Goal: Transaction & Acquisition: Purchase product/service

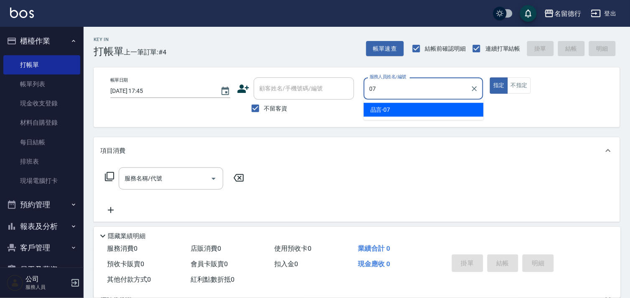
click at [427, 106] on div "品言 -07" at bounding box center [424, 110] width 120 height 14
click at [129, 186] on div "服務名稱/代號" at bounding box center [171, 178] width 104 height 22
type input "品言-07"
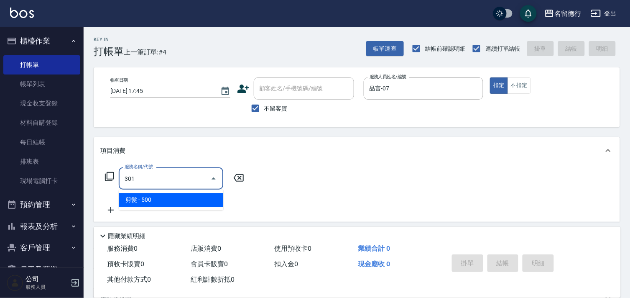
click at [175, 204] on span "剪髮 - 500" at bounding box center [171, 200] width 104 height 14
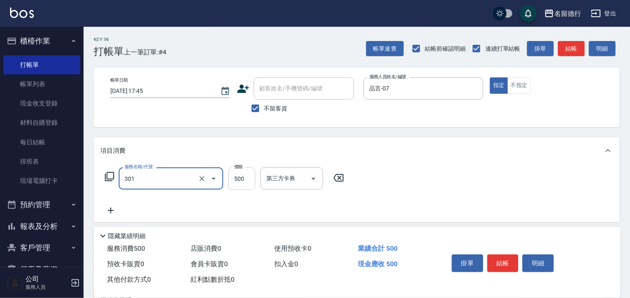
type input "剪髮(301)"
click at [233, 183] on input "500" at bounding box center [241, 178] width 27 height 23
type input "600"
click at [460, 185] on div "服務名稱/代號 剪髮(301) 服務名稱/代號 價格 600 價格 第三方卡券 第三方卡券" at bounding box center [357, 193] width 526 height 58
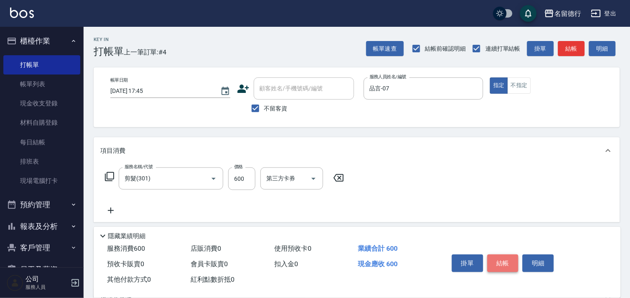
click at [496, 259] on button "結帳" at bounding box center [502, 263] width 31 height 18
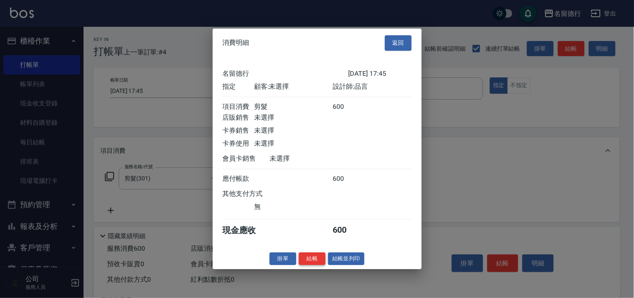
click at [303, 262] on button "結帳" at bounding box center [312, 258] width 27 height 13
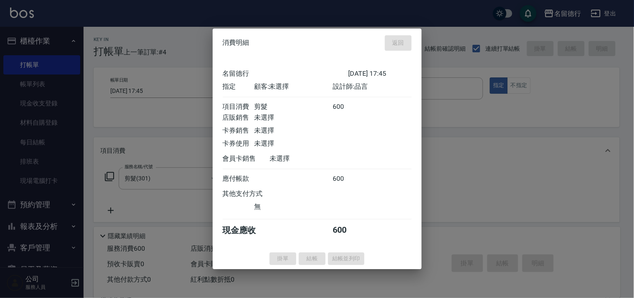
type input "[DATE] 19:14"
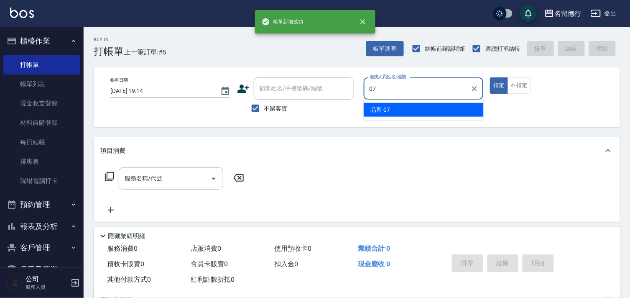
click at [385, 106] on span "品言 -07" at bounding box center [380, 109] width 20 height 9
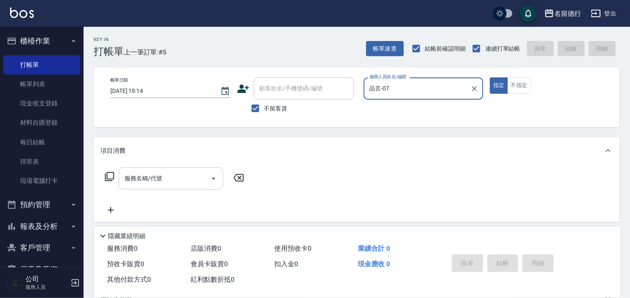
type input "品言-07"
click at [165, 178] on input "服務名稱/代號" at bounding box center [164, 178] width 84 height 15
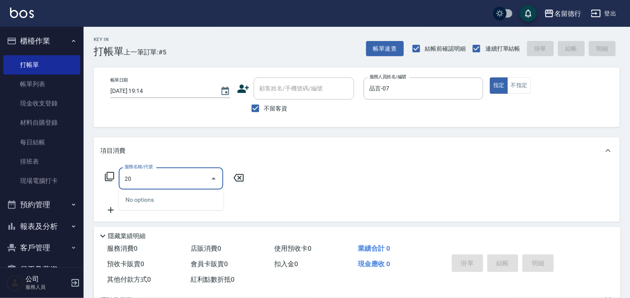
type input "2"
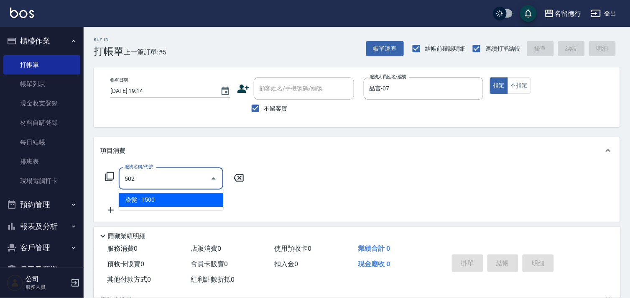
click at [164, 202] on span "染髮 - 1500" at bounding box center [171, 200] width 104 height 14
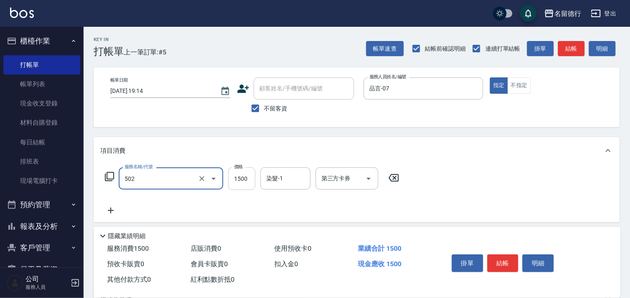
click at [238, 181] on input "1500" at bounding box center [241, 178] width 27 height 23
type input "染髮(502)"
type input "2300"
click at [283, 174] on input "染髮-1" at bounding box center [285, 178] width 43 height 15
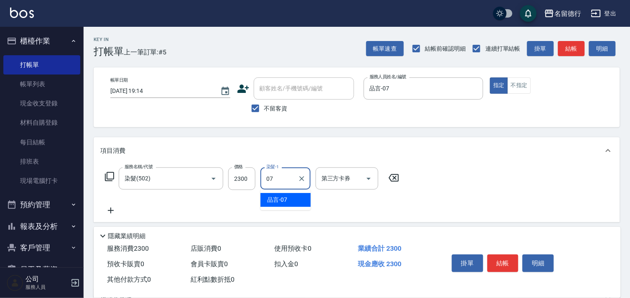
click at [283, 198] on span "品言 -07" at bounding box center [277, 199] width 20 height 9
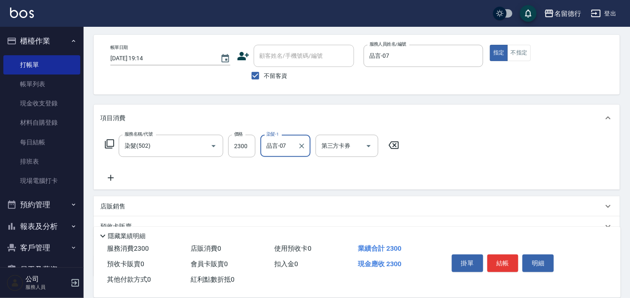
scroll to position [90, 0]
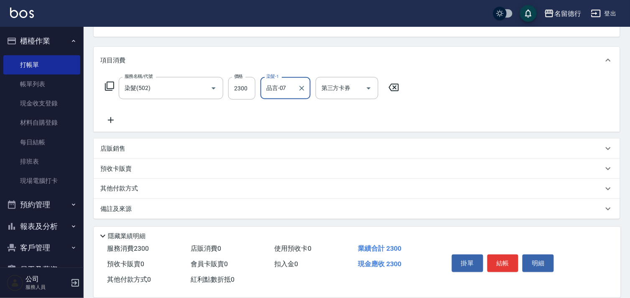
type input "品言-07"
click at [109, 186] on p "其他付款方式" at bounding box center [121, 188] width 42 height 9
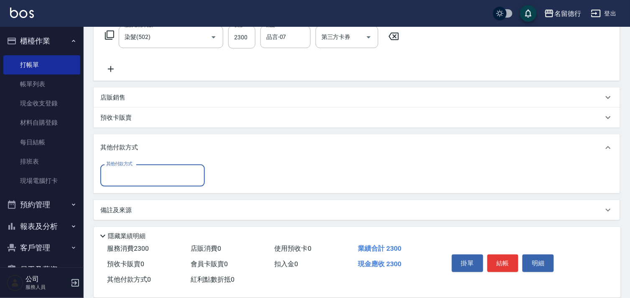
scroll to position [143, 0]
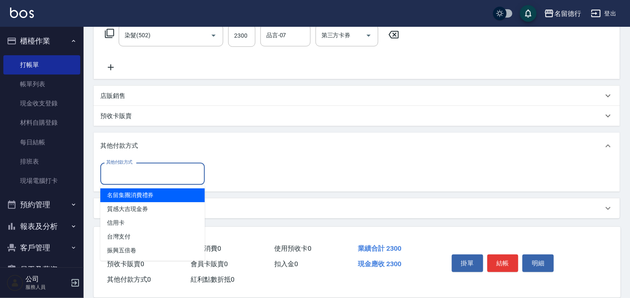
click at [110, 173] on input "其他付款方式" at bounding box center [152, 173] width 97 height 15
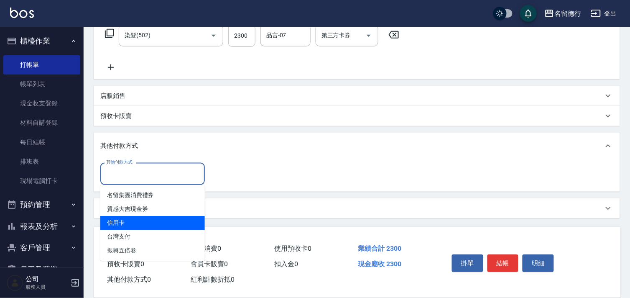
click at [138, 219] on span "信用卡" at bounding box center [152, 223] width 104 height 14
type input "信用卡"
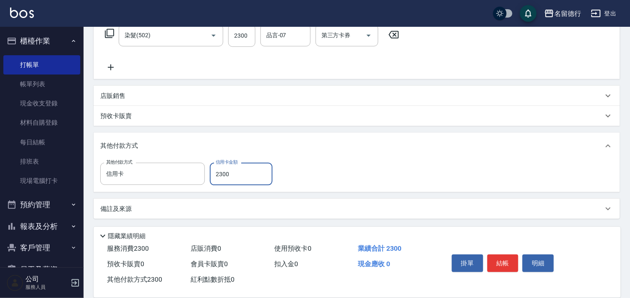
type input "2300"
click at [347, 130] on div "項目消費 服務名稱/代號 染髮(502) 服務名稱/代號 價格 2300 價格 染髮-1 品言-07 染髮-1 第三方卡券 第三方卡券 店販銷售 服務人員姓名…" at bounding box center [357, 106] width 526 height 224
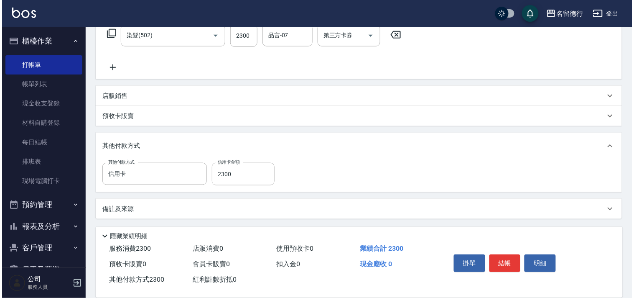
scroll to position [143, 0]
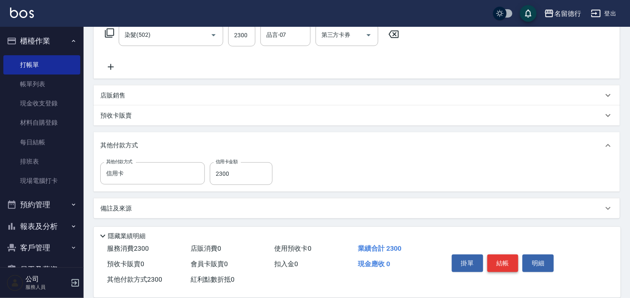
click at [511, 255] on button "結帳" at bounding box center [502, 263] width 31 height 18
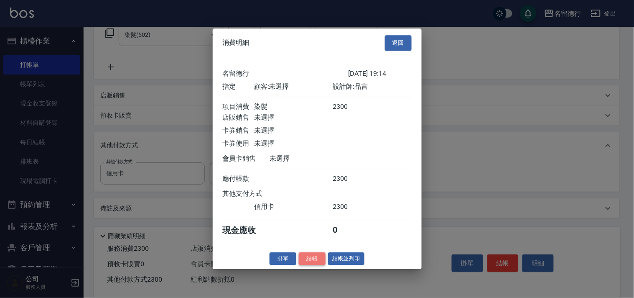
click at [317, 262] on button "結帳" at bounding box center [312, 258] width 27 height 13
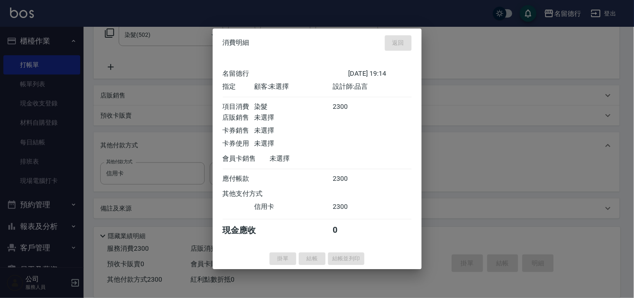
type input "[DATE] 19:15"
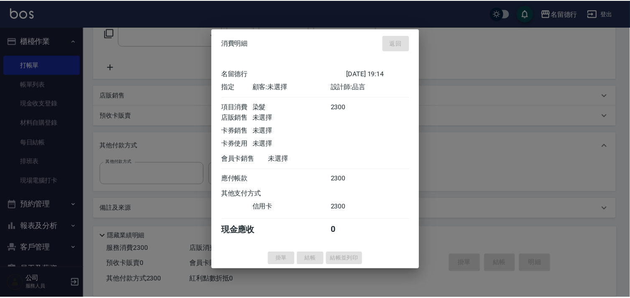
scroll to position [0, 0]
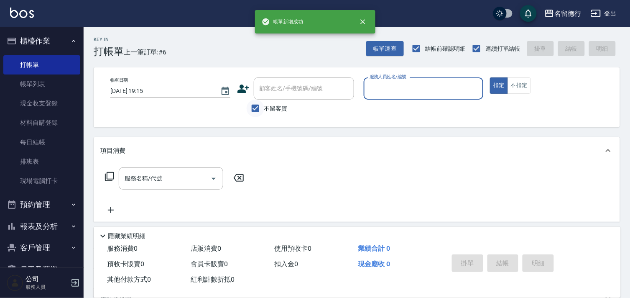
click at [258, 108] on input "不留客資" at bounding box center [256, 108] width 18 height 18
checkbox input "false"
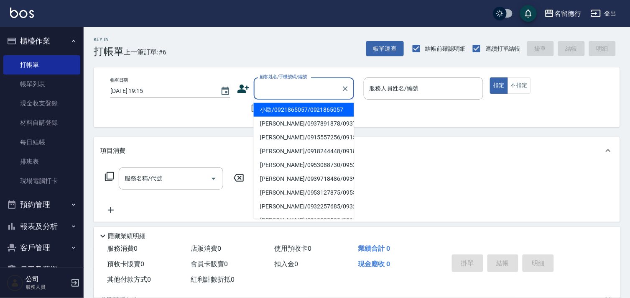
click at [259, 82] on div "顧客姓名/手機號碼/編號 顧客姓名/手機號碼/編號" at bounding box center [304, 88] width 100 height 22
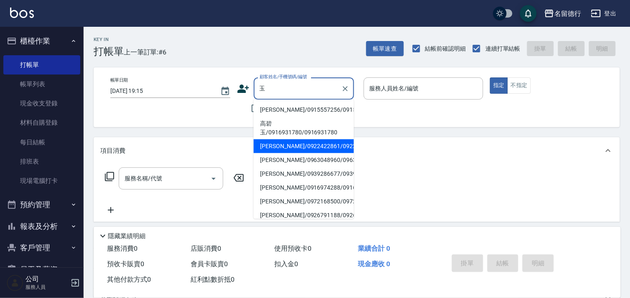
click at [282, 153] on li "[PERSON_NAME]/0922422861/0922422861" at bounding box center [304, 146] width 100 height 14
type input "[PERSON_NAME]/0922422861/0922422861"
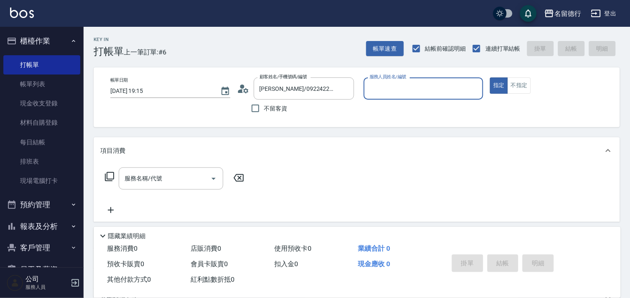
type input "品言-07"
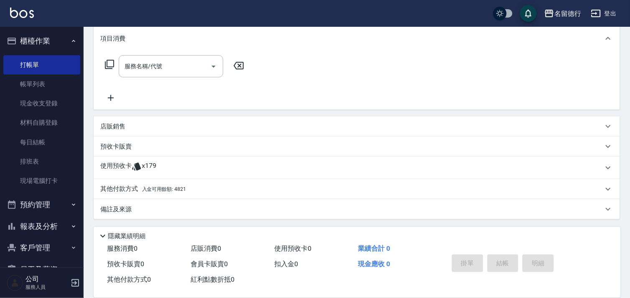
click at [145, 168] on span "x179" at bounding box center [149, 167] width 15 height 13
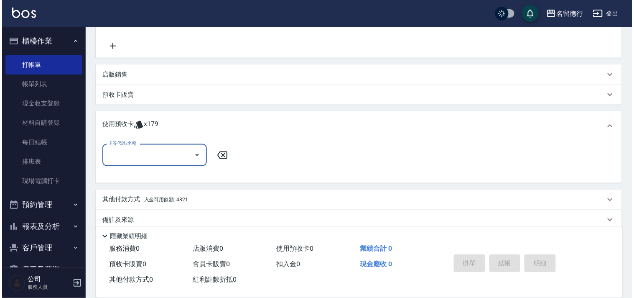
scroll to position [174, 0]
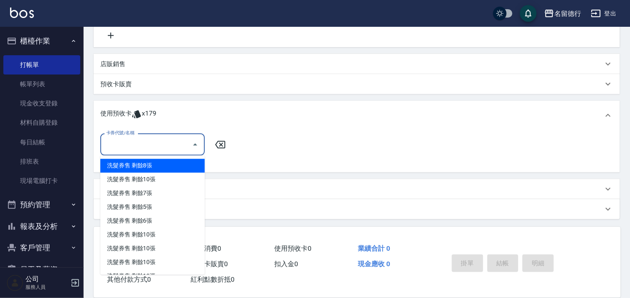
click at [156, 142] on input "卡券代號/名稱" at bounding box center [146, 144] width 84 height 15
click at [162, 163] on div "洗髮券售 剩餘8張" at bounding box center [152, 166] width 104 height 14
type input "洗髮券售"
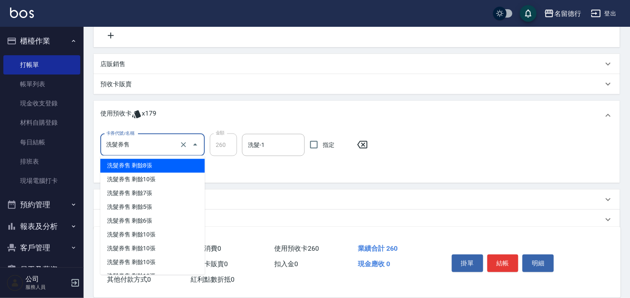
click at [114, 147] on input "洗髮券售" at bounding box center [141, 144] width 74 height 15
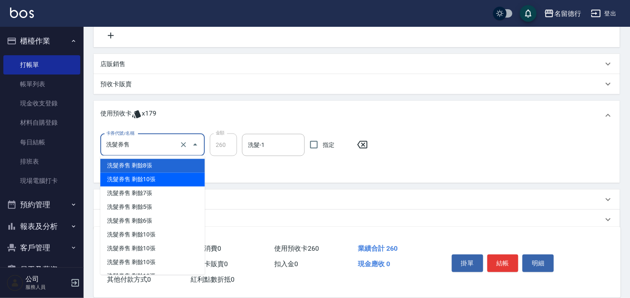
click at [148, 183] on div "洗髮券售 剩餘10張" at bounding box center [152, 180] width 104 height 14
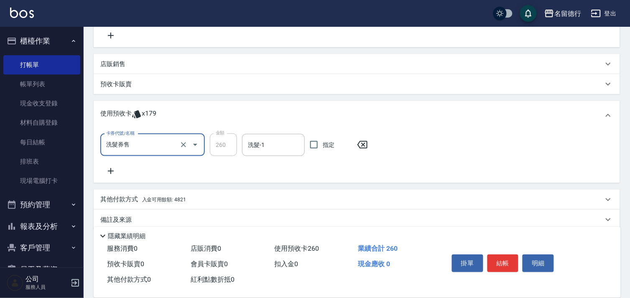
click at [162, 151] on input "洗髮券售" at bounding box center [141, 144] width 74 height 15
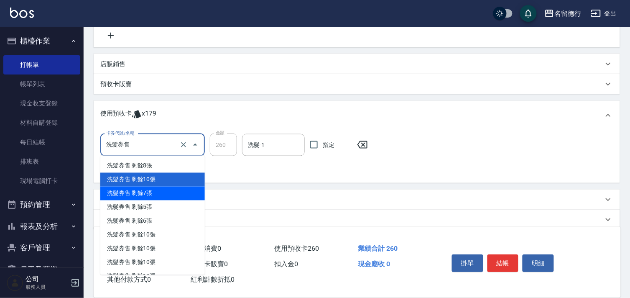
click at [162, 196] on div "洗髮券售 剩餘7張" at bounding box center [152, 193] width 104 height 14
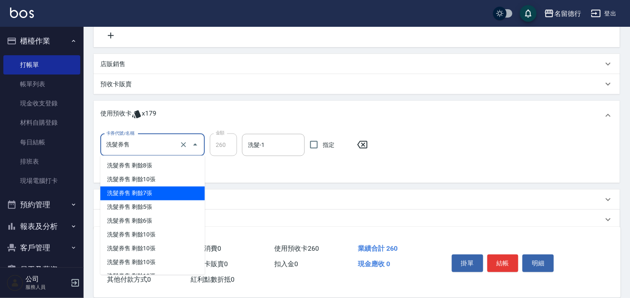
click at [151, 149] on input "洗髮券售" at bounding box center [141, 144] width 74 height 15
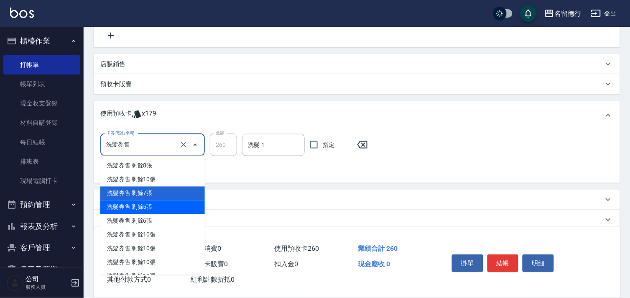
click at [158, 211] on div "洗髮券售 剩餘5張" at bounding box center [152, 207] width 104 height 14
type input "300"
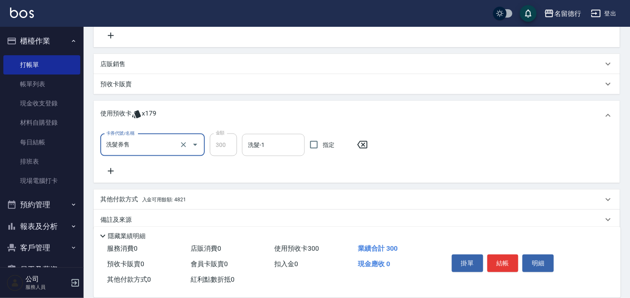
click at [249, 142] on div "洗髮-1 洗髮-1" at bounding box center [273, 145] width 63 height 22
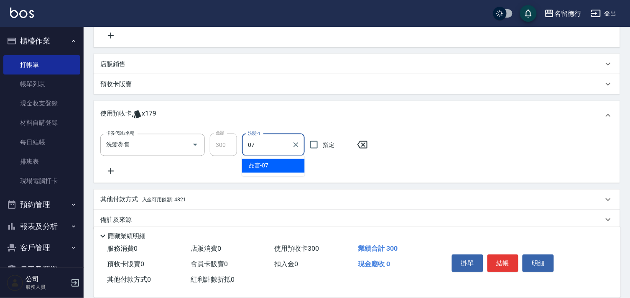
click at [268, 168] on span "品言 -07" at bounding box center [259, 165] width 20 height 9
type input "品言-07"
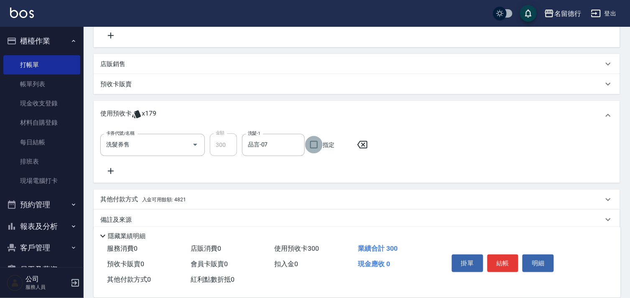
click at [315, 144] on input "指定" at bounding box center [314, 145] width 18 height 18
checkbox input "true"
click at [503, 258] on button "結帳" at bounding box center [502, 263] width 31 height 18
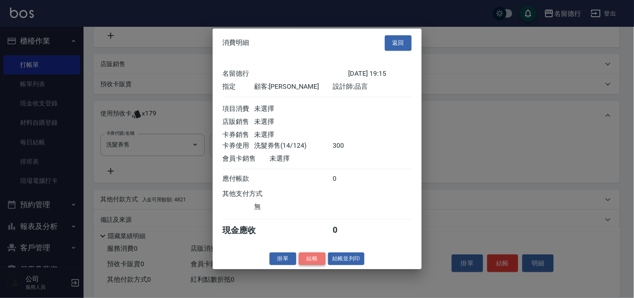
click at [313, 264] on button "結帳" at bounding box center [312, 258] width 27 height 13
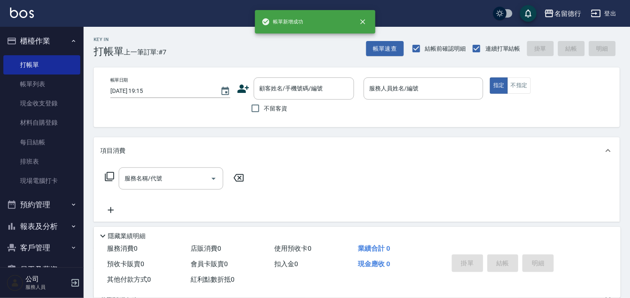
scroll to position [0, 0]
click at [249, 111] on input "不留客資" at bounding box center [256, 108] width 18 height 18
checkbox input "true"
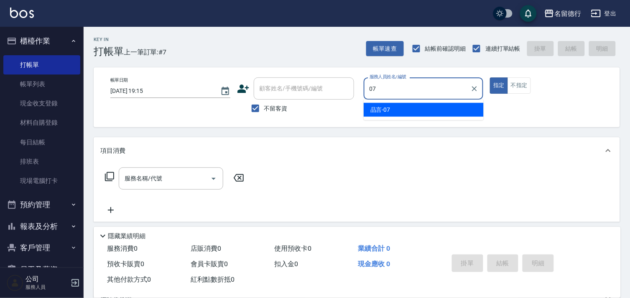
click at [394, 106] on div "品言 -07" at bounding box center [424, 110] width 120 height 14
type input "品言-07"
click at [160, 178] on div "服務名稱/代號 服務名稱/代號" at bounding box center [171, 178] width 104 height 22
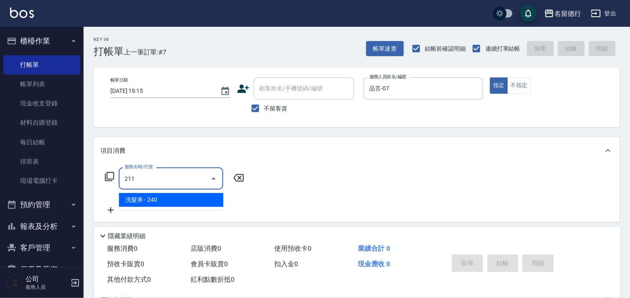
drag, startPoint x: 166, startPoint y: 201, endPoint x: 258, endPoint y: 181, distance: 94.1
click at [168, 202] on span "洗髮券 - 240" at bounding box center [171, 200] width 104 height 14
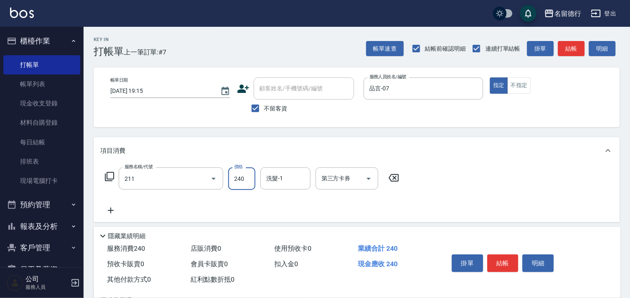
type input "洗髮券(211)"
click at [247, 178] on input "240" at bounding box center [241, 178] width 27 height 23
click at [274, 180] on input "洗髮-1" at bounding box center [285, 178] width 43 height 15
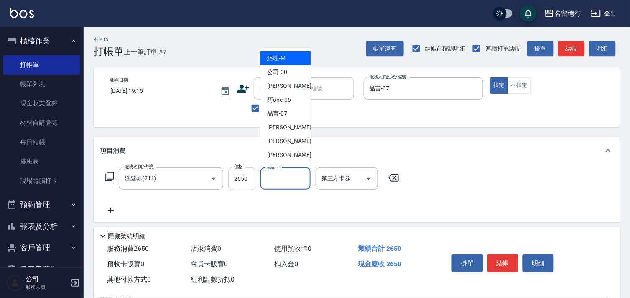
click at [245, 180] on input "2650" at bounding box center [241, 178] width 27 height 23
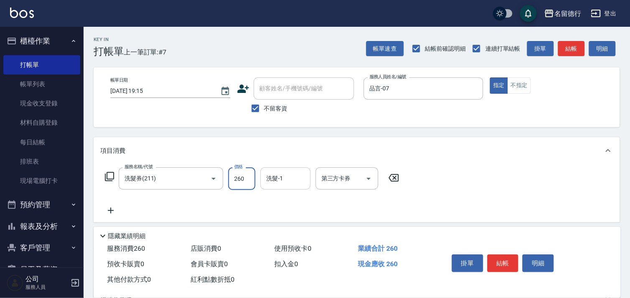
type input "260"
click at [269, 173] on input "洗髮-1" at bounding box center [285, 178] width 43 height 15
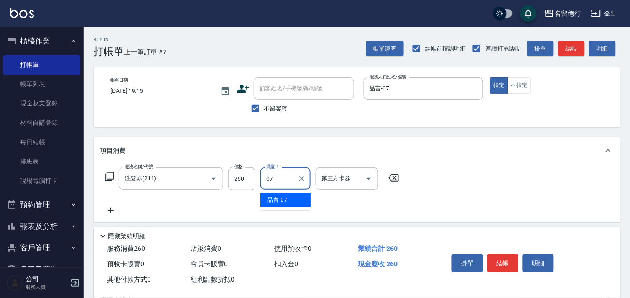
click at [286, 205] on div "品言 -07" at bounding box center [285, 200] width 50 height 14
type input "品言-07"
click at [347, 181] on div "第三方卡券 第三方卡券" at bounding box center [346, 178] width 63 height 22
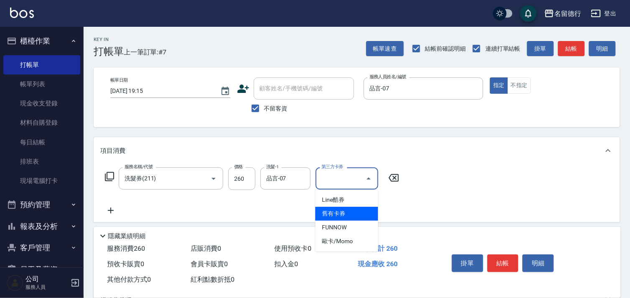
click at [337, 215] on span "舊有卡券" at bounding box center [346, 213] width 63 height 14
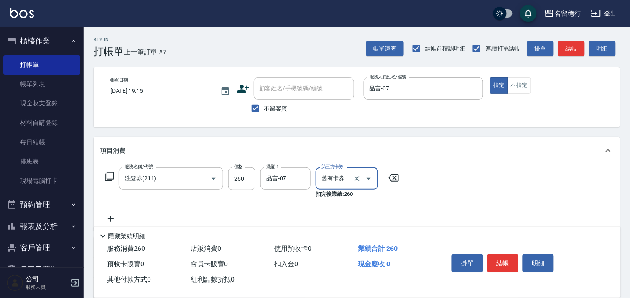
type input "舊有卡券"
click at [112, 216] on icon at bounding box center [110, 219] width 21 height 10
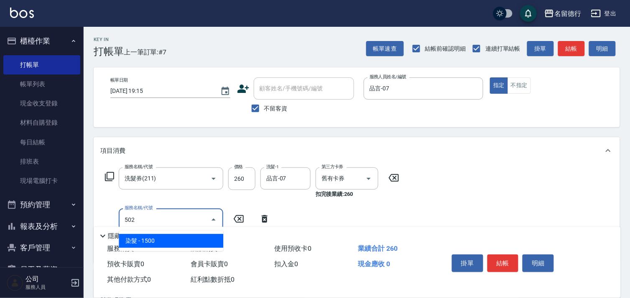
click at [156, 234] on span "染髮 - 1500" at bounding box center [171, 241] width 104 height 14
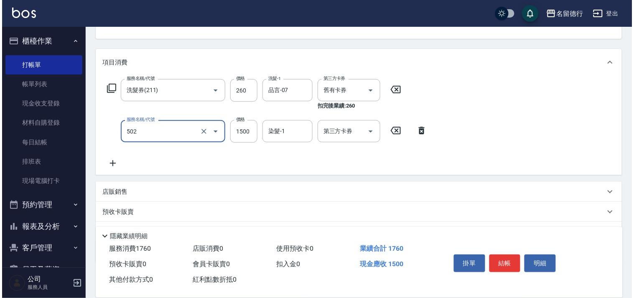
scroll to position [93, 0]
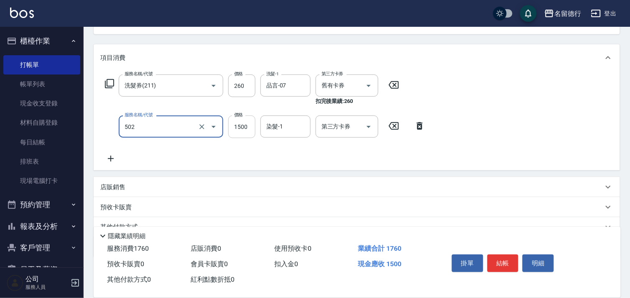
click at [232, 125] on input "1500" at bounding box center [241, 126] width 27 height 23
type input "染髮(502)"
type input "1000"
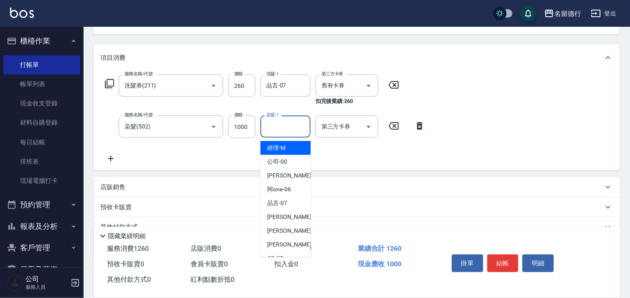
click at [280, 129] on input "染髮-1" at bounding box center [285, 126] width 43 height 15
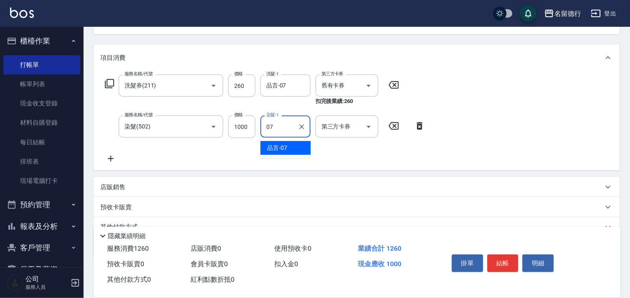
drag, startPoint x: 282, startPoint y: 140, endPoint x: 378, endPoint y: 148, distance: 96.5
click at [285, 150] on span "品言 -07" at bounding box center [277, 147] width 20 height 9
type input "品言-07"
click at [391, 148] on div "服務名稱/代號 洗髮券(211) 服務名稱/代號 價格 260 價格 洗髮-1 品言-07 洗髮-1 第三方卡券 舊有卡券 第三方卡券 扣完後業績: 260 …" at bounding box center [265, 118] width 330 height 89
click at [501, 262] on button "結帳" at bounding box center [502, 263] width 31 height 18
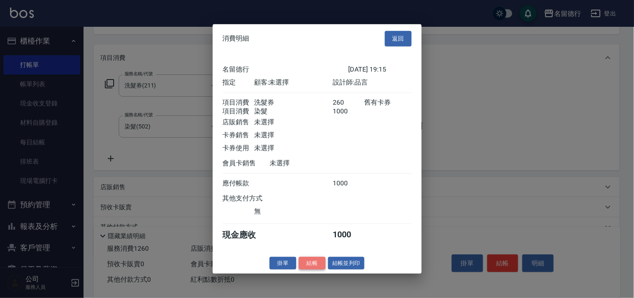
click at [304, 264] on button "結帳" at bounding box center [312, 262] width 27 height 13
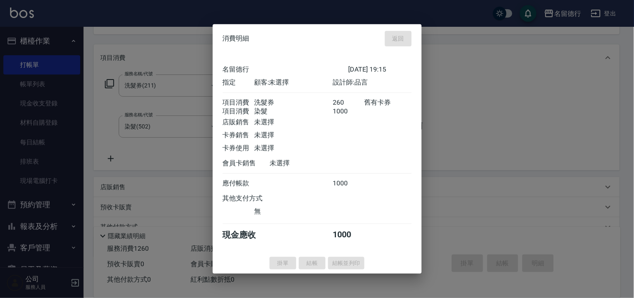
type input "[DATE] 19:16"
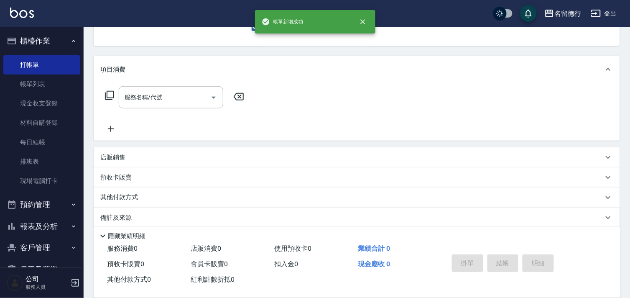
scroll to position [35, 0]
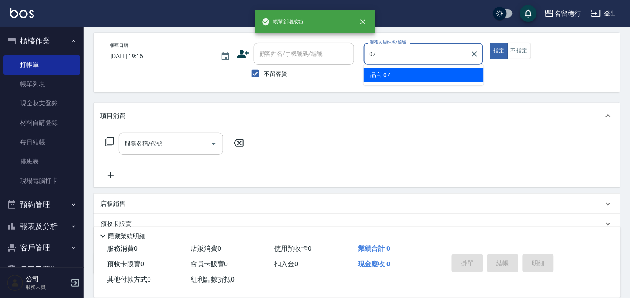
click at [375, 74] on span "品言 -07" at bounding box center [380, 75] width 20 height 9
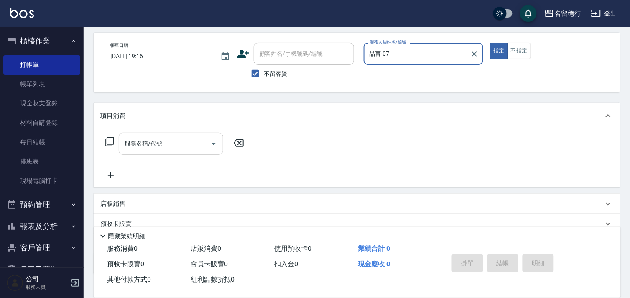
type input "品言-07"
click at [153, 141] on div "服務名稱/代號 服務名稱/代號" at bounding box center [171, 143] width 104 height 22
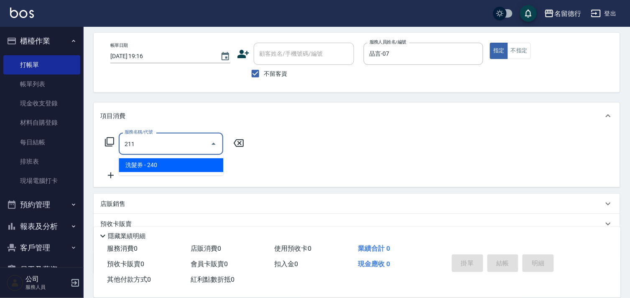
drag, startPoint x: 155, startPoint y: 161, endPoint x: 172, endPoint y: 170, distance: 18.9
click at [156, 161] on span "洗髮券 - 240" at bounding box center [171, 165] width 104 height 14
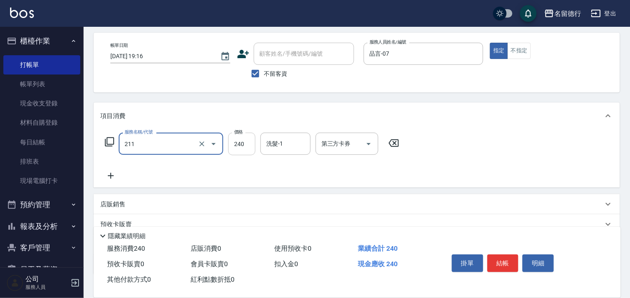
type input "洗髮券(211)"
click at [242, 141] on input "240" at bounding box center [241, 143] width 27 height 23
type input "260"
click at [293, 144] on input "洗髮-1" at bounding box center [285, 143] width 43 height 15
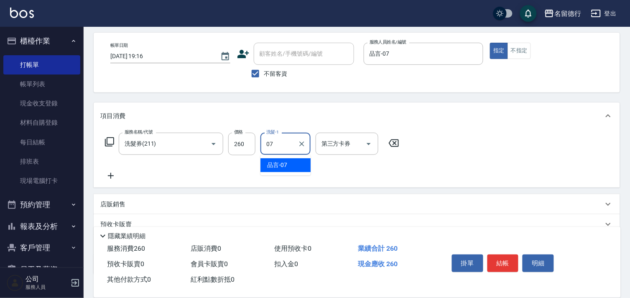
click at [293, 165] on div "品言 -07" at bounding box center [285, 165] width 50 height 14
type input "品言-07"
click at [328, 147] on div "第三方卡券 第三方卡券" at bounding box center [346, 143] width 63 height 22
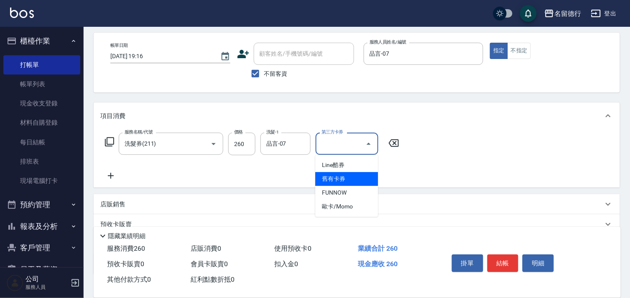
click at [331, 181] on span "舊有卡券" at bounding box center [346, 179] width 63 height 14
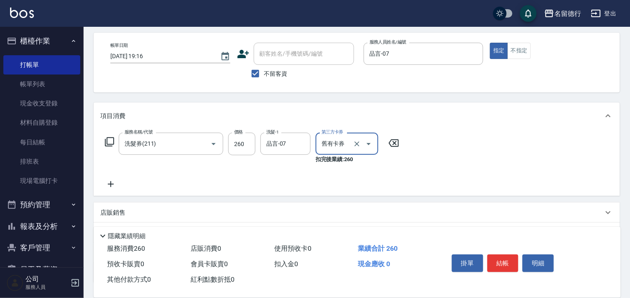
type input "舊有卡券"
click at [256, 74] on input "不留客資" at bounding box center [256, 74] width 18 height 18
checkbox input "false"
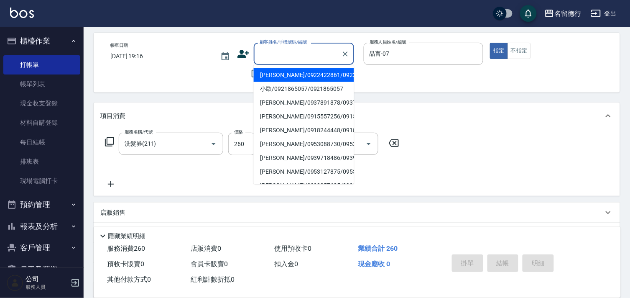
click at [264, 60] on input "顧客姓名/手機號碼/編號" at bounding box center [297, 53] width 80 height 15
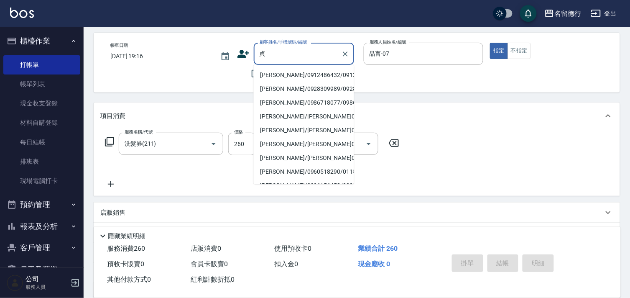
click at [271, 82] on li "[PERSON_NAME]/0912486432/0912486432" at bounding box center [304, 75] width 100 height 14
type input "[PERSON_NAME]/0912486432/0912486432"
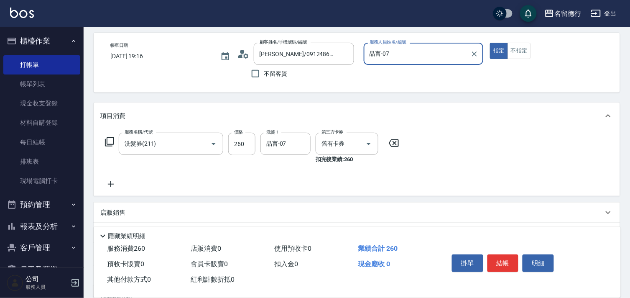
scroll to position [121, 0]
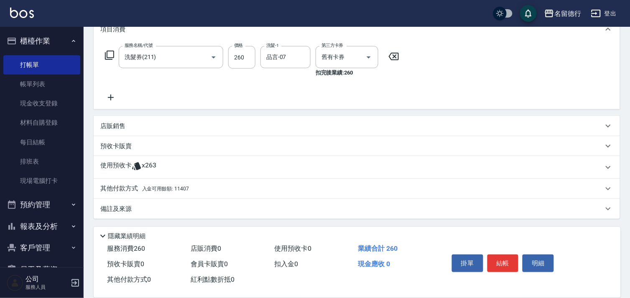
click at [134, 163] on icon at bounding box center [137, 166] width 10 height 10
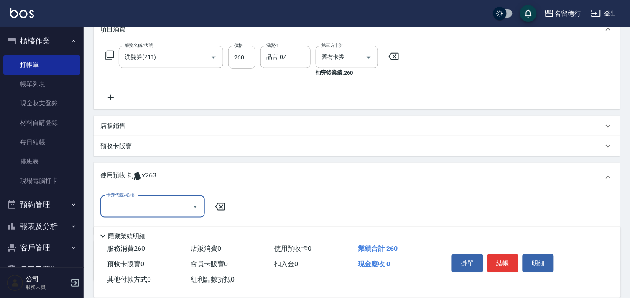
scroll to position [0, 0]
click at [161, 206] on input "卡券代號/名稱" at bounding box center [146, 206] width 84 height 15
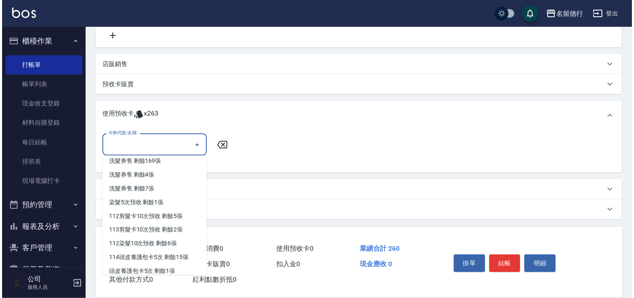
scroll to position [1, 0]
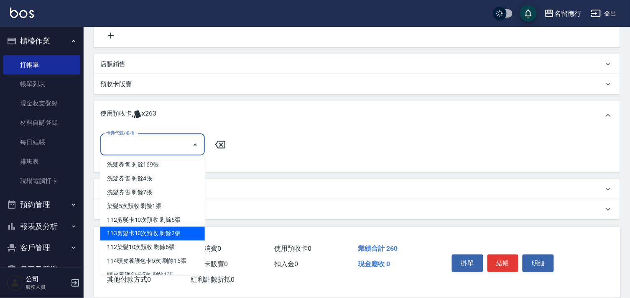
click at [148, 231] on div "113剪髮卡10次預收 剩餘2張" at bounding box center [152, 233] width 104 height 14
type input "113剪髮卡10次預收"
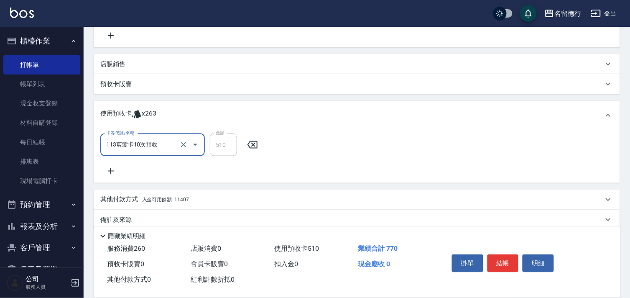
click at [337, 182] on div "卡券代號/名稱 113剪髮卡10次預收 卡券代號/名稱 金額 510 金額" at bounding box center [357, 156] width 526 height 53
click at [496, 255] on button "結帳" at bounding box center [502, 263] width 31 height 18
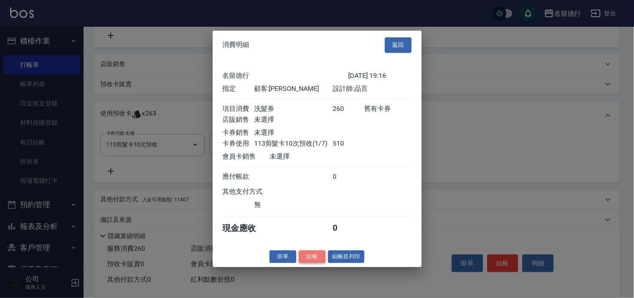
click at [311, 260] on button "結帳" at bounding box center [312, 256] width 27 height 13
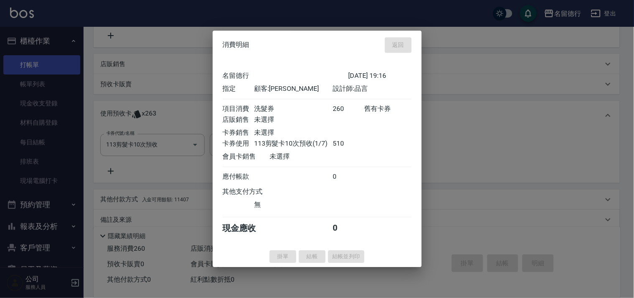
type input "[DATE] 19:17"
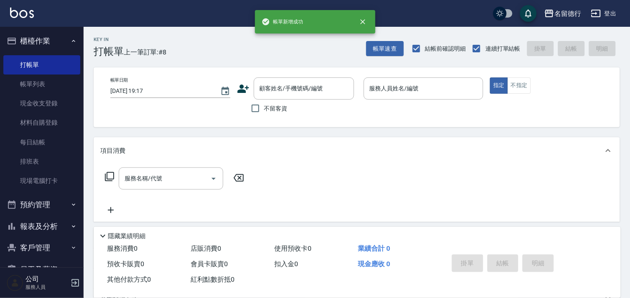
scroll to position [0, 0]
click at [32, 82] on link "帳單列表" at bounding box center [41, 83] width 77 height 19
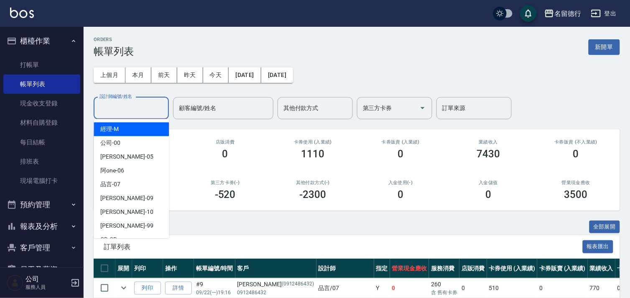
click at [127, 110] on input "設計師編號/姓名" at bounding box center [131, 108] width 68 height 15
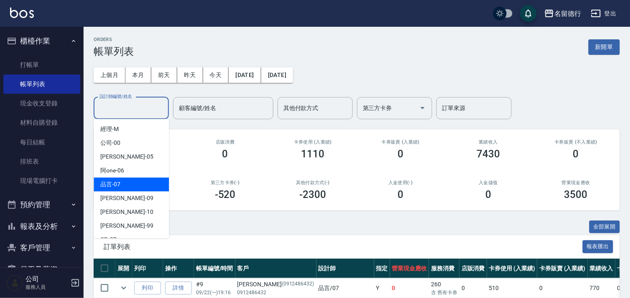
click at [128, 187] on div "品言 -07" at bounding box center [131, 184] width 75 height 14
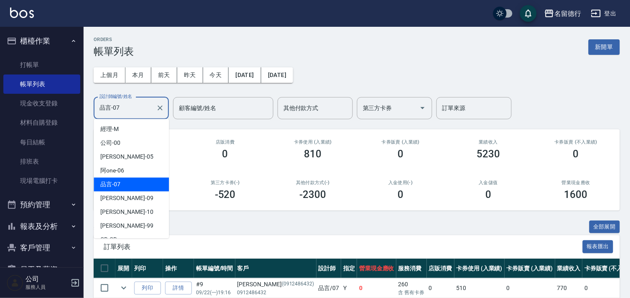
click at [121, 106] on input "品言-07" at bounding box center [124, 108] width 55 height 15
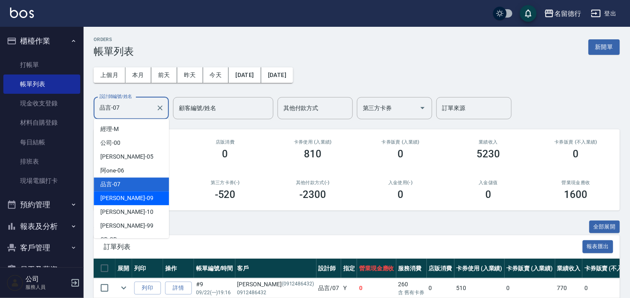
click at [119, 204] on div "[PERSON_NAME] -09" at bounding box center [131, 198] width 75 height 14
type input "[PERSON_NAME]-09"
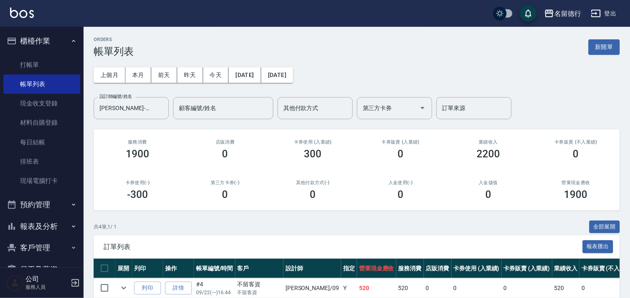
click at [121, 122] on div "ORDERS 帳單列表 新開單 上個月 本月 [DATE] [DATE] [DATE] [DATE] [DATE] 設計師編號/姓名 [PERSON_NAME…" at bounding box center [357, 209] width 546 height 364
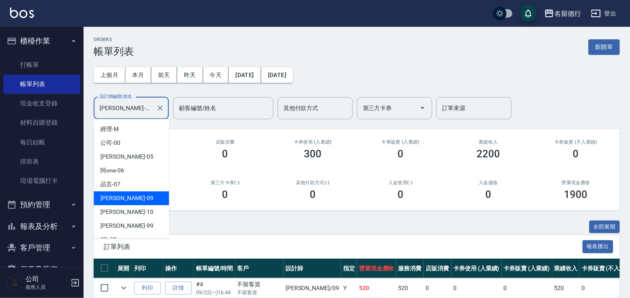
click at [125, 111] on input "[PERSON_NAME]-09" at bounding box center [124, 108] width 55 height 15
click at [157, 110] on icon "Clear" at bounding box center [160, 108] width 8 height 8
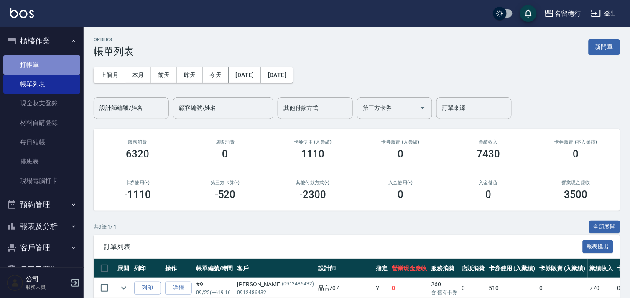
click at [48, 58] on link "打帳單" at bounding box center [41, 64] width 77 height 19
